Goal: Complete application form

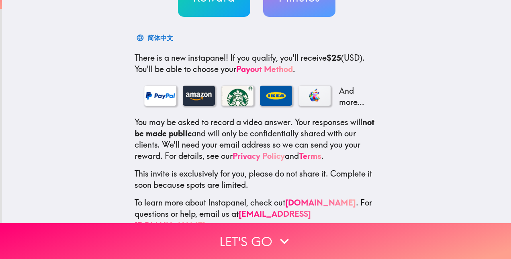
scroll to position [122, 0]
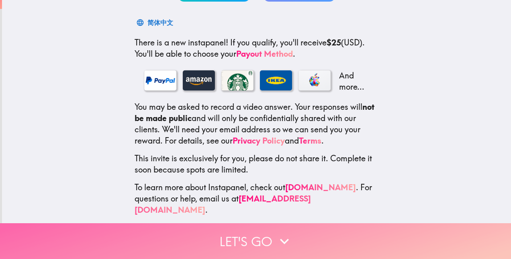
click at [260, 226] on button "Let's go" at bounding box center [255, 241] width 511 height 36
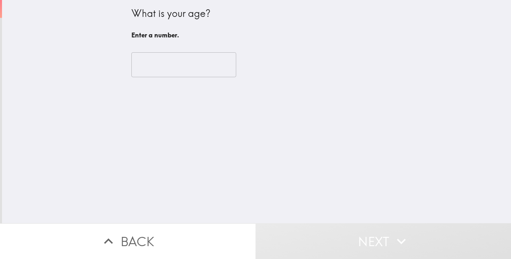
click at [157, 66] on input "number" at bounding box center [183, 64] width 105 height 25
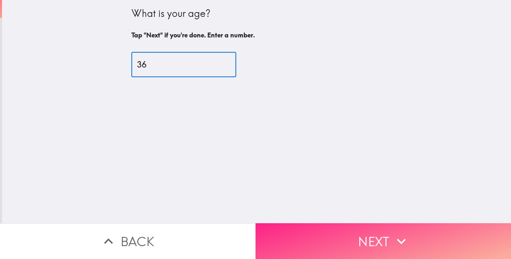
type input "36"
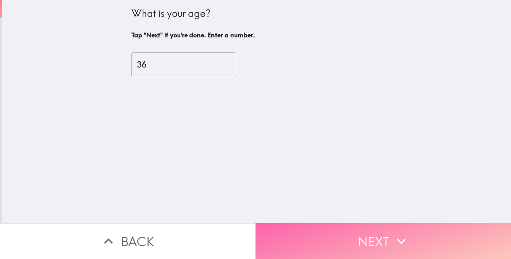
click at [387, 229] on button "Next" at bounding box center [382, 241] width 255 height 36
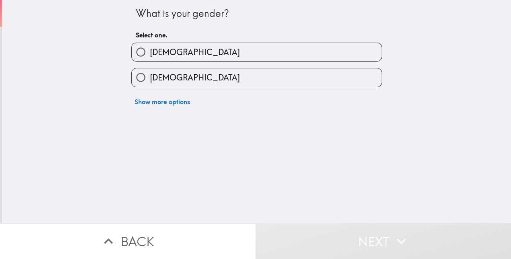
click at [202, 47] on label "[DEMOGRAPHIC_DATA]" at bounding box center [257, 52] width 250 height 18
click at [150, 47] on input "[DEMOGRAPHIC_DATA]" at bounding box center [141, 52] width 18 height 18
radio input "true"
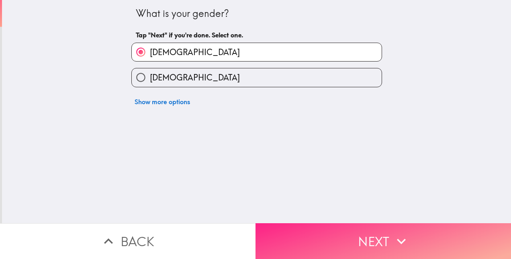
click at [332, 225] on button "Next" at bounding box center [382, 241] width 255 height 36
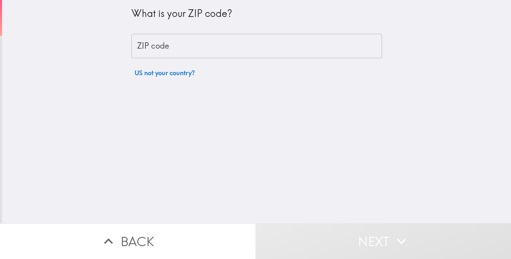
click at [202, 49] on input "ZIP code" at bounding box center [256, 46] width 250 height 25
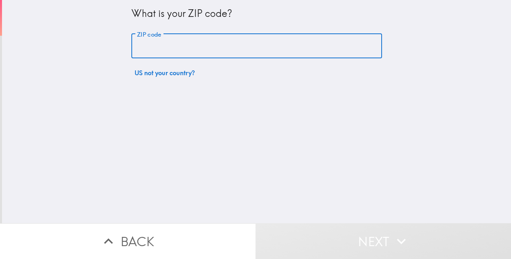
type input "76063"
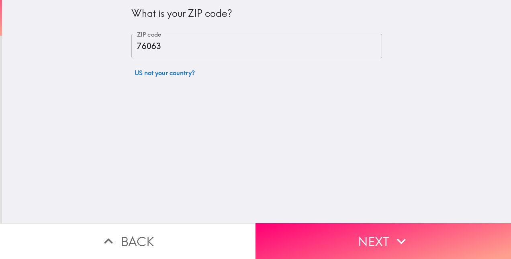
click at [345, 214] on div "What is your ZIP code? ZIP code 76063 ZIP code US not your country?" at bounding box center [256, 111] width 509 height 223
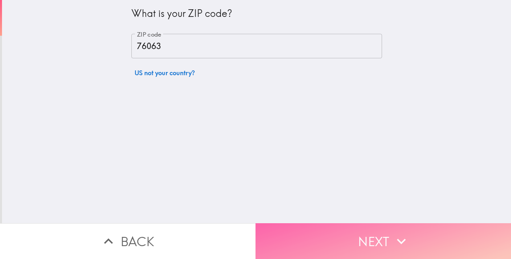
click at [360, 231] on button "Next" at bounding box center [382, 241] width 255 height 36
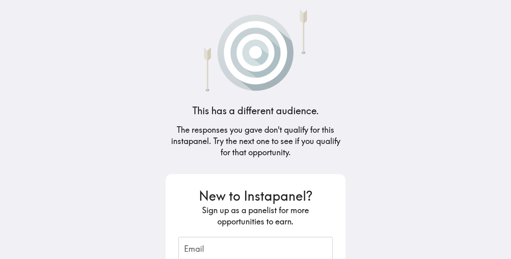
scroll to position [96, 0]
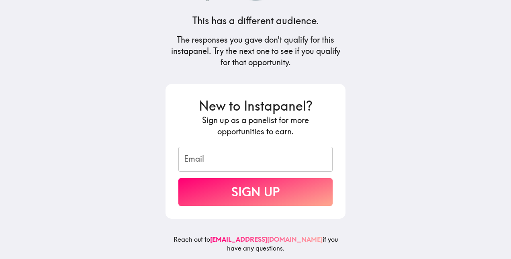
click at [248, 149] on input "Email" at bounding box center [255, 159] width 154 height 25
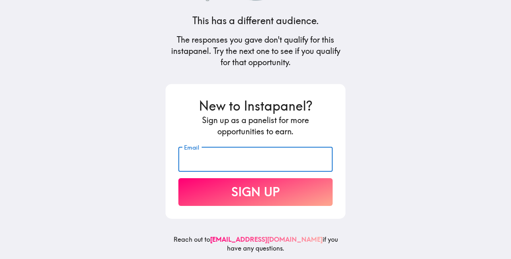
click at [90, 128] on main "This has a different audience. The responses you gave don't qualify for this in…" at bounding box center [255, 129] width 511 height 259
